Goal: Task Accomplishment & Management: Manage account settings

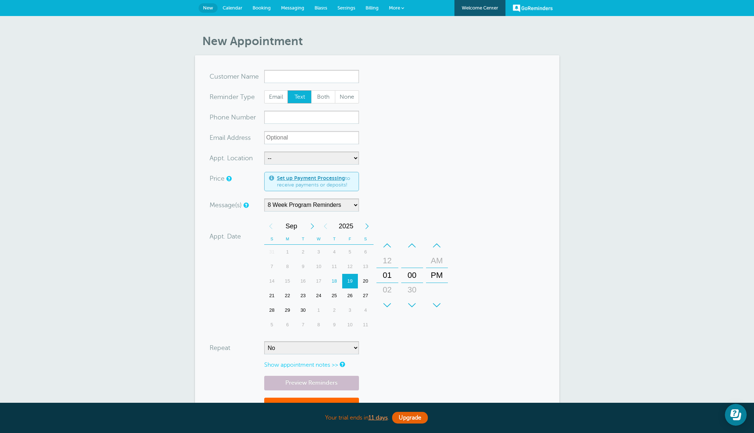
click at [288, 8] on span "Messaging" at bounding box center [292, 7] width 23 height 5
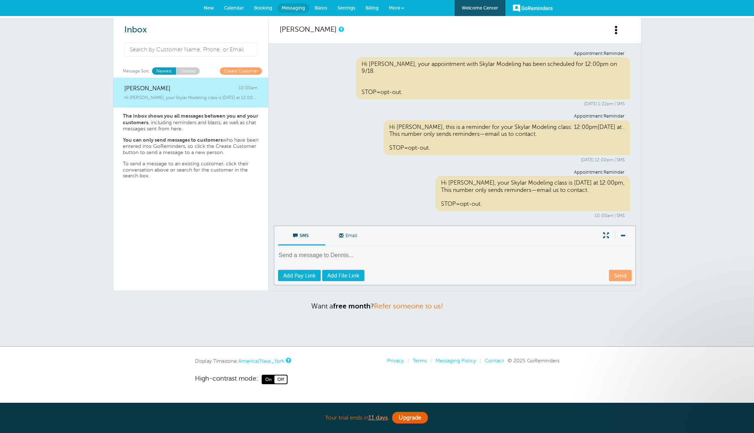
click at [347, 7] on span "Settings" at bounding box center [346, 7] width 18 height 5
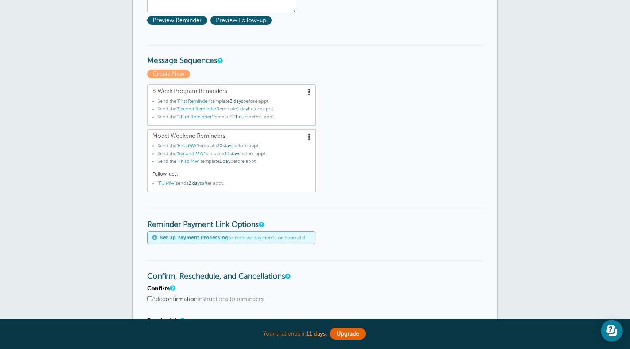
scroll to position [155, 0]
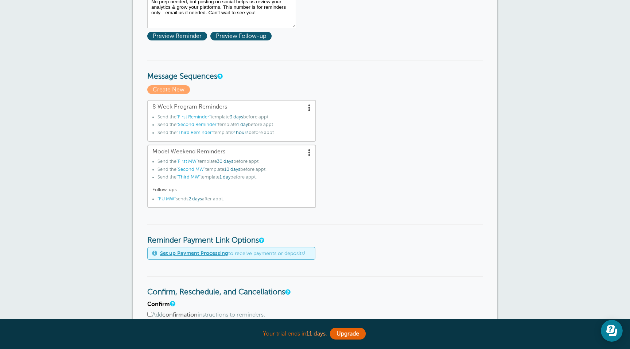
click at [194, 118] on span ""First Reminder"" at bounding box center [193, 116] width 34 height 5
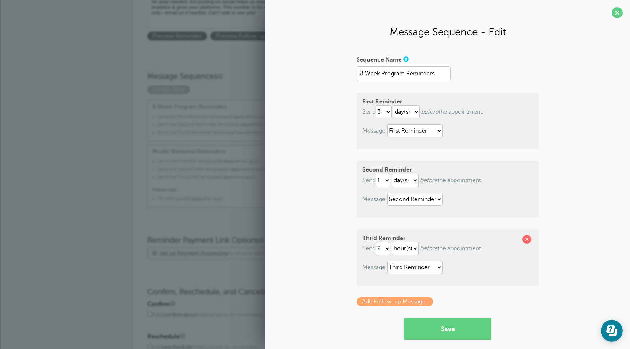
click at [117, 160] on div "Reminder Settings Reminders Appointments Booking Payments Customers Locations S…" at bounding box center [315, 261] width 630 height 800
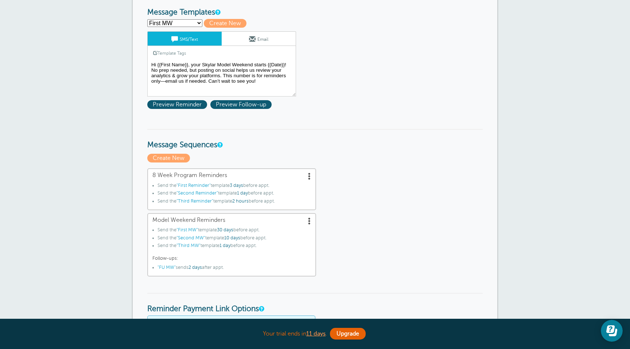
scroll to position [73, 0]
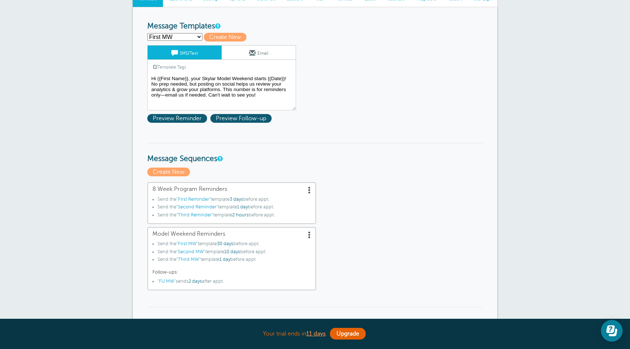
click at [183, 36] on select "First MW First Reminder FU MW Second MW Second Reminder Third MW Third Reminder…" at bounding box center [174, 37] width 55 height 8
select select "161764"
click at [147, 33] on select "First MW First Reminder FU MW Second MW Second Reminder Third MW Third Reminder…" at bounding box center [174, 37] width 55 height 8
type input "First Reminder"
type textarea "Hi {{First Name}}, this is a reminder for your Skylar Modeling class: {{Time}},…"
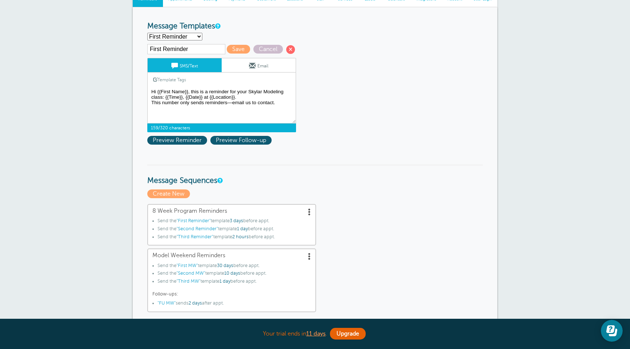
drag, startPoint x: 279, startPoint y: 106, endPoint x: 105, endPoint y: 89, distance: 175.7
click at [105, 89] on div "Reminder Settings Reminders Appointments Booking Payments Customers Locations S…" at bounding box center [315, 354] width 630 height 822
click at [195, 37] on select "First MW First Reminder FU MW Second MW Second Reminder Third MW Third Reminder…" at bounding box center [174, 37] width 55 height 8
select select "161797"
click at [147, 33] on select "First MW First Reminder FU MW Second MW Second Reminder Third MW Third Reminder…" at bounding box center [174, 37] width 55 height 8
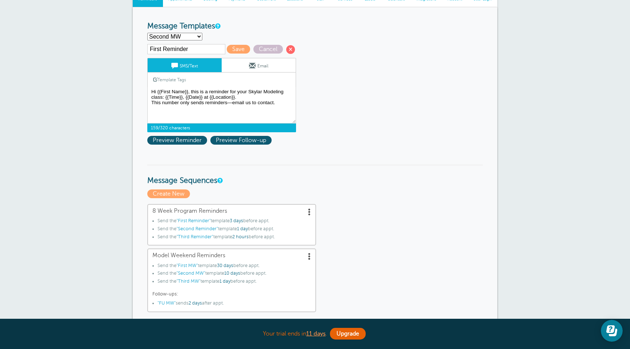
type input "Second MW"
type textarea "Hi {{First Name}}, this is just a reminder that your Skylar Model Weekend start…"
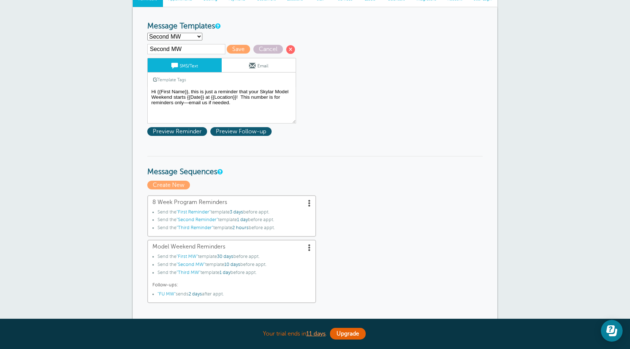
click at [190, 37] on select "First MW First Reminder FU MW Second MW Second Reminder Third MW Third Reminder…" at bounding box center [174, 37] width 55 height 8
select select "161766"
click at [147, 33] on select "First MW First Reminder FU MW Second MW Second Reminder Third MW Third Reminder…" at bounding box center [174, 37] width 55 height 8
type input "Second Reminder"
type textarea "Hi {{First Name}}, this is a reminder for your Skylar Modeling class: {{Time}},…"
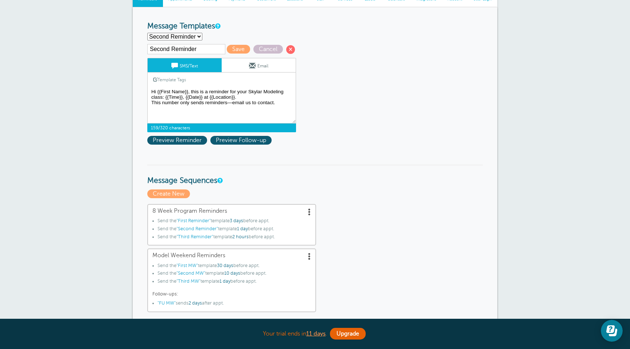
drag, startPoint x: 244, startPoint y: 105, endPoint x: 148, endPoint y: 92, distance: 96.7
click at [148, 92] on textarea "Hi {{First Name}}, your Skylar Model Weekend starts {{Date}}! No prep needed, b…" at bounding box center [221, 105] width 149 height 36
drag, startPoint x: 289, startPoint y: 105, endPoint x: 143, endPoint y: 90, distance: 146.9
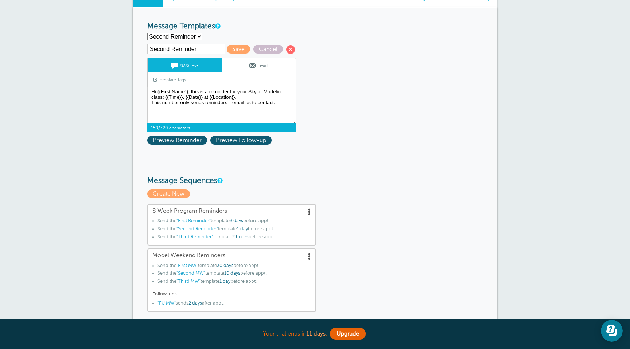
drag, startPoint x: 390, startPoint y: 111, endPoint x: 372, endPoint y: 105, distance: 18.7
click at [172, 35] on select "First MW First Reminder FU MW Second MW Second Reminder Third MW Third Reminder…" at bounding box center [174, 37] width 55 height 8
select select "161764"
click at [147, 33] on select "First MW First Reminder FU MW Second MW Second Reminder Third MW Third Reminder…" at bounding box center [174, 37] width 55 height 8
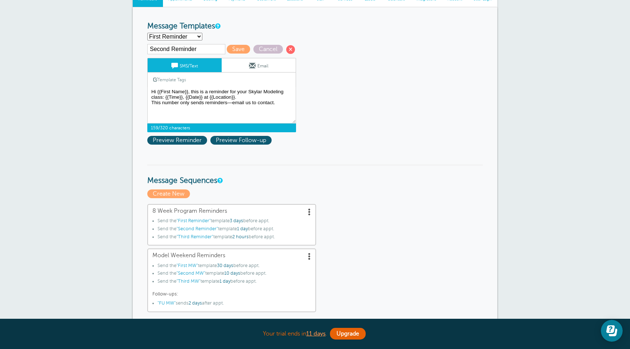
type input "First Reminder"
type textarea "Hi {{First Name}}, this is a reminder for your Skylar Modeling class: {{Time}},…"
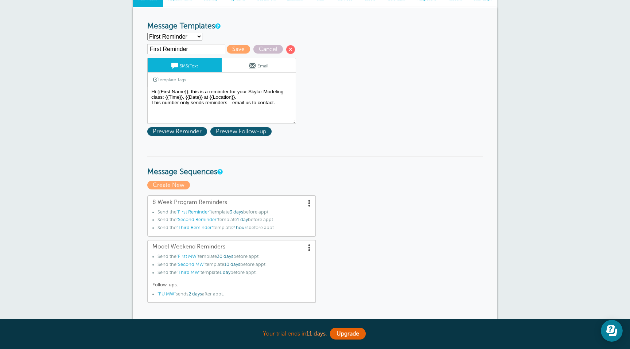
click at [184, 37] on select "First MW First Reminder FU MW Second MW Second Reminder Third MW Third Reminder…" at bounding box center [174, 37] width 55 height 8
select select "161767"
click at [147, 33] on select "First MW First Reminder FU MW Second MW Second Reminder Third MW Third Reminder…" at bounding box center [174, 37] width 55 height 8
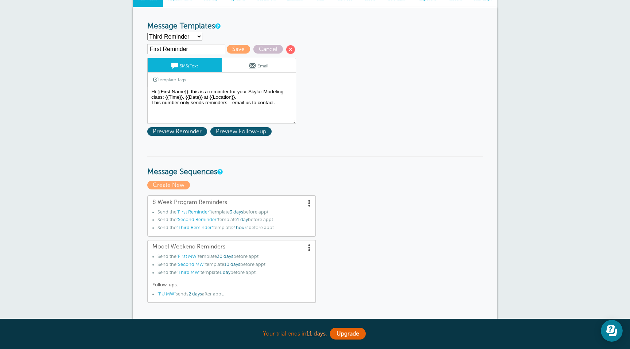
type input "Third Reminder"
type textarea "Hi {{First Name}}, your Skylar Modeling class is today at {{Time}}, {{Location}…"
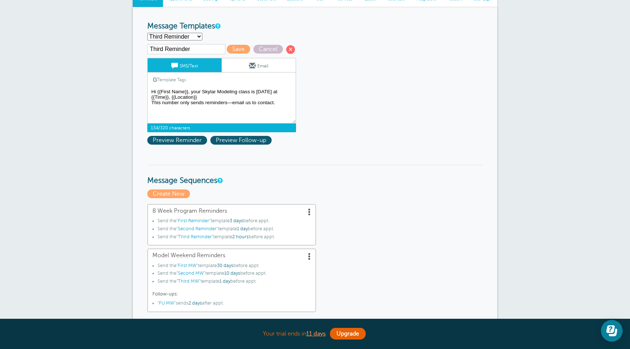
drag, startPoint x: 153, startPoint y: 93, endPoint x: 285, endPoint y: 106, distance: 131.8
click at [285, 106] on textarea "Hi {{First Name}}, your Skylar Model Weekend starts {{Date}}! No prep needed, b…" at bounding box center [221, 105] width 149 height 36
click at [177, 36] on select "First MW First Reminder FU MW Second MW Second Reminder Third MW Third Reminder…" at bounding box center [174, 37] width 55 height 8
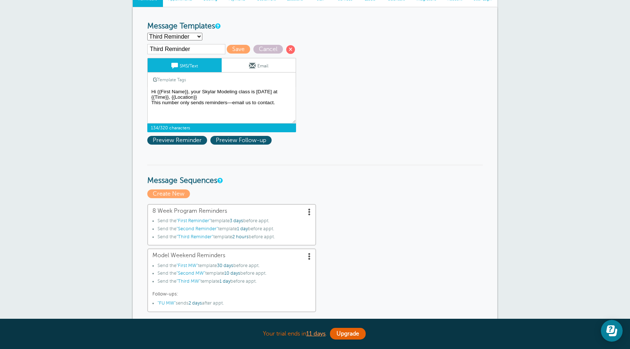
select select "161796"
click at [147, 33] on select "First MW First Reminder FU MW Second MW Second Reminder Third MW Third Reminder…" at bounding box center [174, 37] width 55 height 8
type input "First MW"
type textarea "Hi {{First Name}}, your Skylar Model Weekend starts {{Date}}! No prep needed, b…"
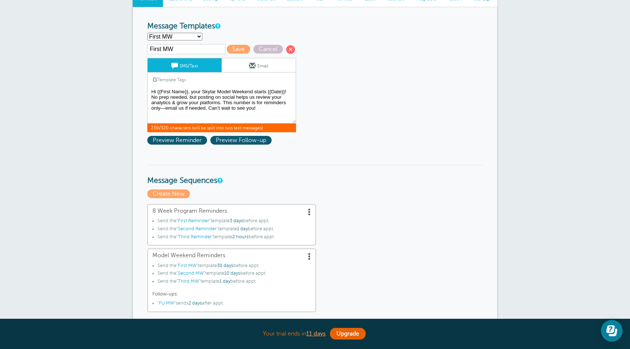
drag, startPoint x: 150, startPoint y: 93, endPoint x: 304, endPoint y: 111, distance: 154.5
click at [304, 111] on div "First MW Save Cancel SMS/Text Email Template Tags Copy SMS Click to add a tag t…" at bounding box center [231, 88] width 168 height 88
click at [184, 37] on select "First MW First Reminder FU MW Second MW Second Reminder Third MW Third Reminder…" at bounding box center [174, 37] width 55 height 8
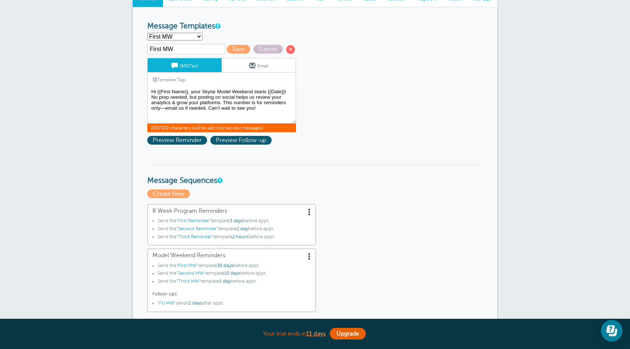
select select "161797"
click at [147, 33] on select "First MW First Reminder FU MW Second MW Second Reminder Third MW Third Reminder…" at bounding box center [174, 37] width 55 height 8
type input "Second MW"
type textarea "Hi {{First Name}}, this is just a reminder that your Skylar Model Weekend start…"
drag, startPoint x: 152, startPoint y: 98, endPoint x: 127, endPoint y: 90, distance: 26.4
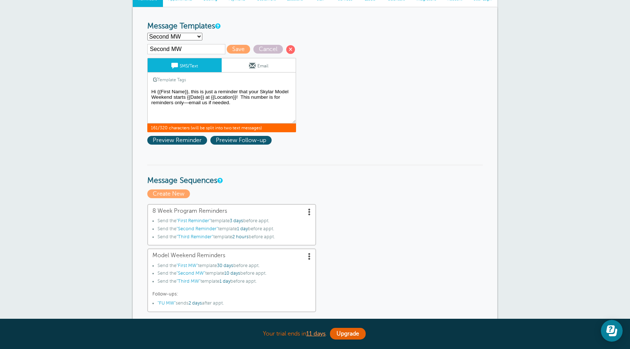
click at [127, 90] on div "Reminder Settings Reminders Appointments Booking Payments Customers Locations S…" at bounding box center [315, 354] width 630 height 822
click at [197, 36] on select "First MW First Reminder FU MW Second MW Second Reminder Third MW Third Reminder…" at bounding box center [174, 37] width 55 height 8
select select "161798"
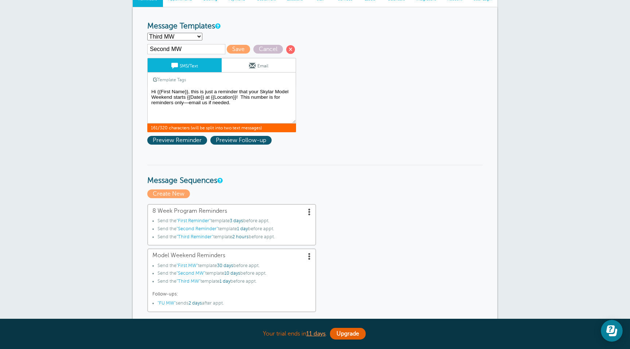
click at [147, 33] on select "First MW First Reminder FU MW Second MW Second Reminder Third MW Third Reminder…" at bounding box center [174, 37] width 55 height 8
type input "Third MW"
type textarea "Hi {{First Name}}, your Skylar Model Weekend starts tomorrow! This number is fo…"
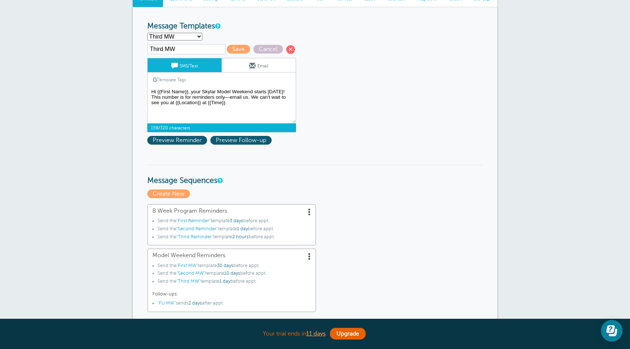
drag, startPoint x: 241, startPoint y: 107, endPoint x: 152, endPoint y: 90, distance: 90.6
click at [152, 90] on textarea "Hi {{First Name}}, your Skylar Model Weekend starts {{Date}}! No prep needed, b…" at bounding box center [221, 105] width 149 height 36
